Goal: Task Accomplishment & Management: Use online tool/utility

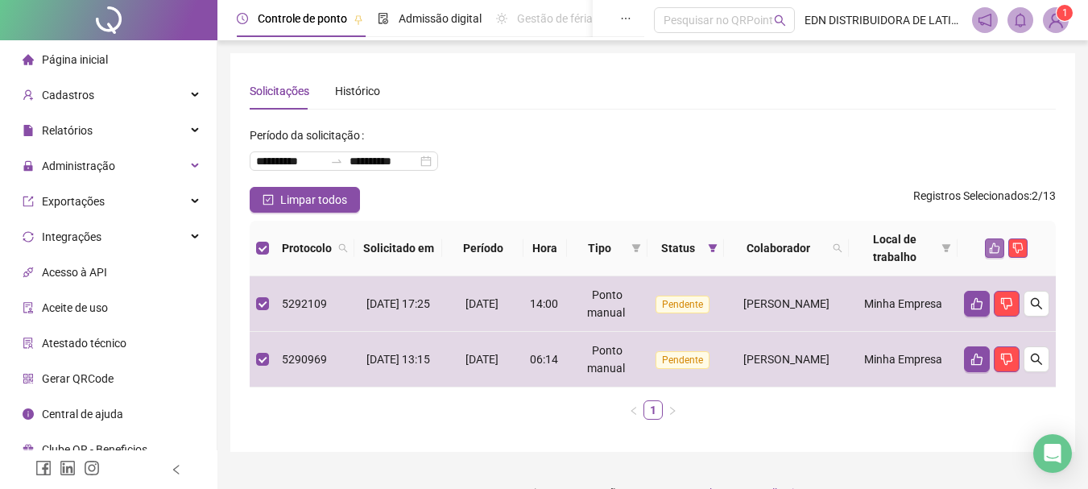
click at [994, 249] on icon "like" at bounding box center [994, 247] width 11 height 11
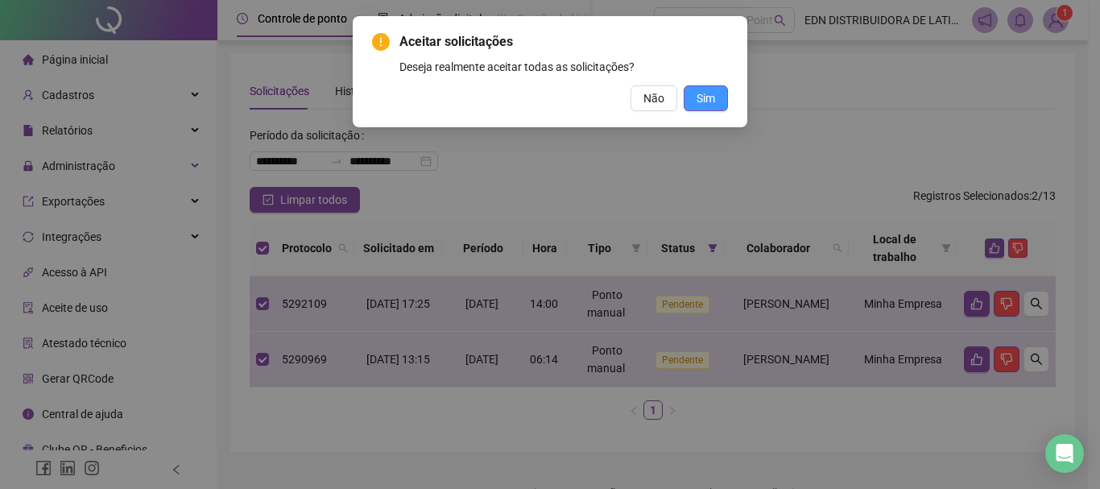
click at [693, 97] on button "Sim" at bounding box center [706, 98] width 44 height 26
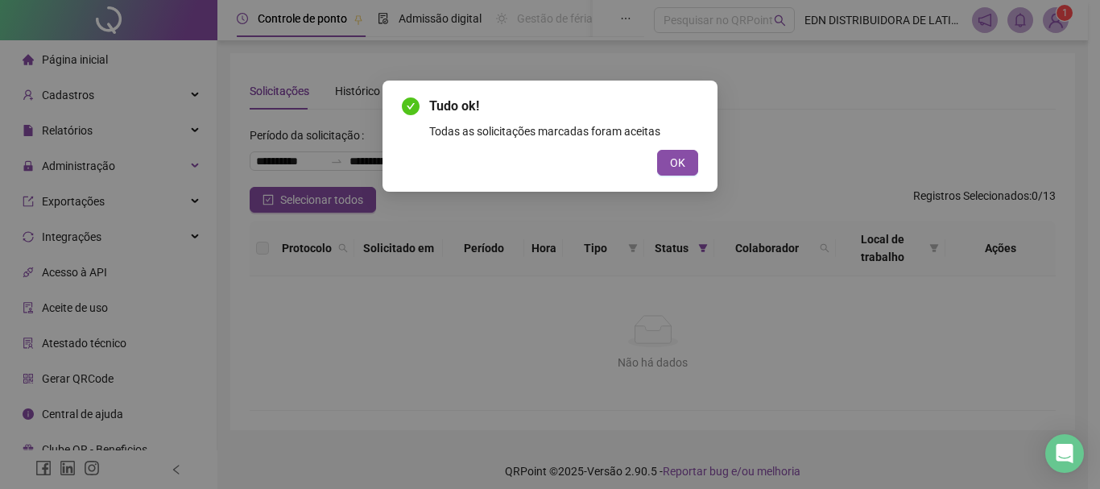
drag, startPoint x: 696, startPoint y: 175, endPoint x: 690, endPoint y: 243, distance: 68.8
click at [690, 242] on div "Tudo ok! Todas as solicitações marcadas foram aceitas OK" at bounding box center [550, 244] width 1100 height 489
click at [696, 158] on button "OK" at bounding box center [677, 163] width 41 height 26
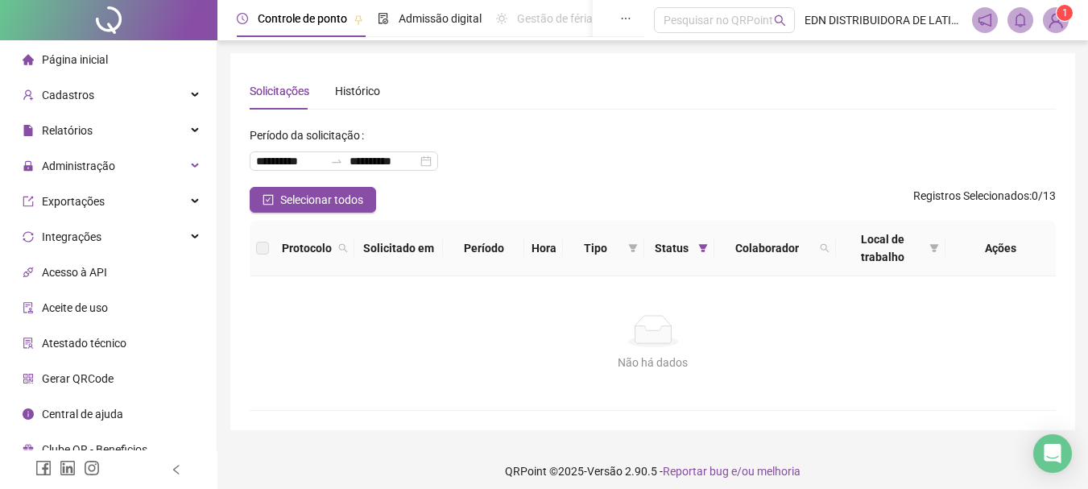
click at [100, 60] on span "Página inicial" at bounding box center [75, 59] width 66 height 13
